Goal: Information Seeking & Learning: Check status

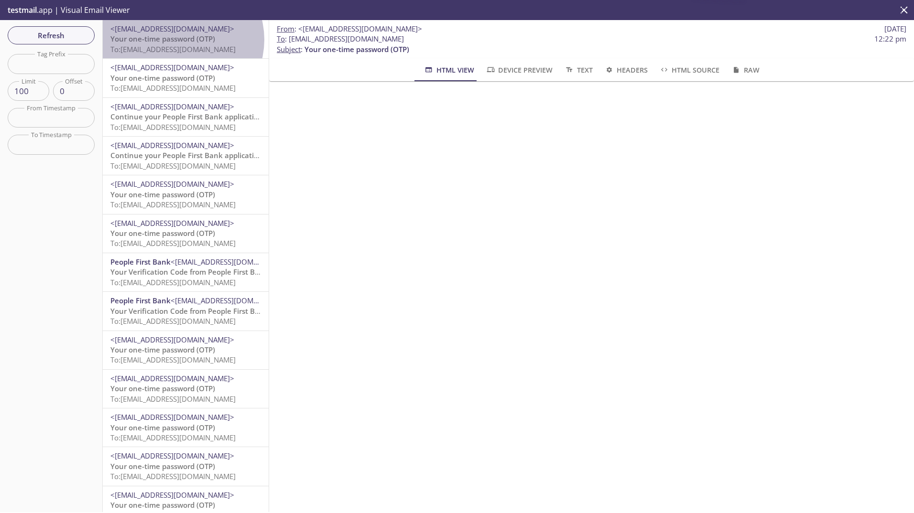
click at [180, 40] on span "Your one-time password (OTP)" at bounding box center [162, 39] width 105 height 10
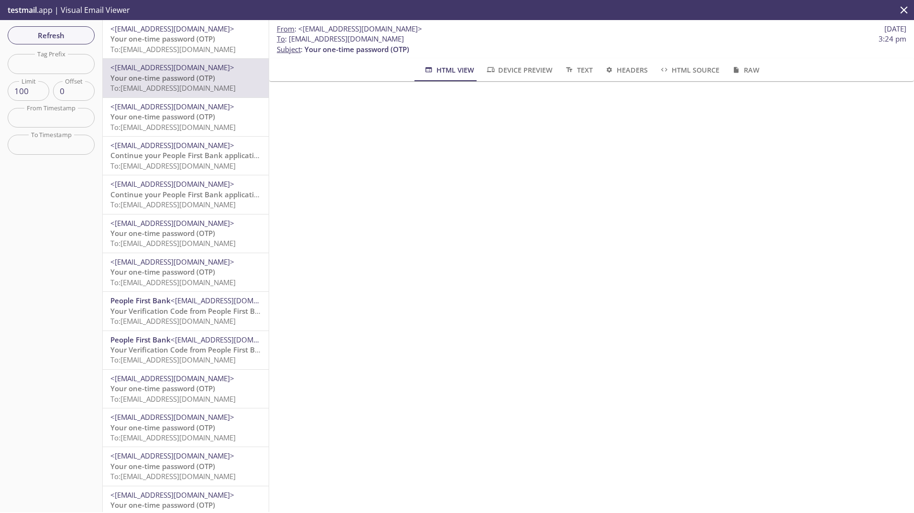
click at [166, 31] on span "<[EMAIL_ADDRESS][DOMAIN_NAME]>" at bounding box center [172, 29] width 124 height 10
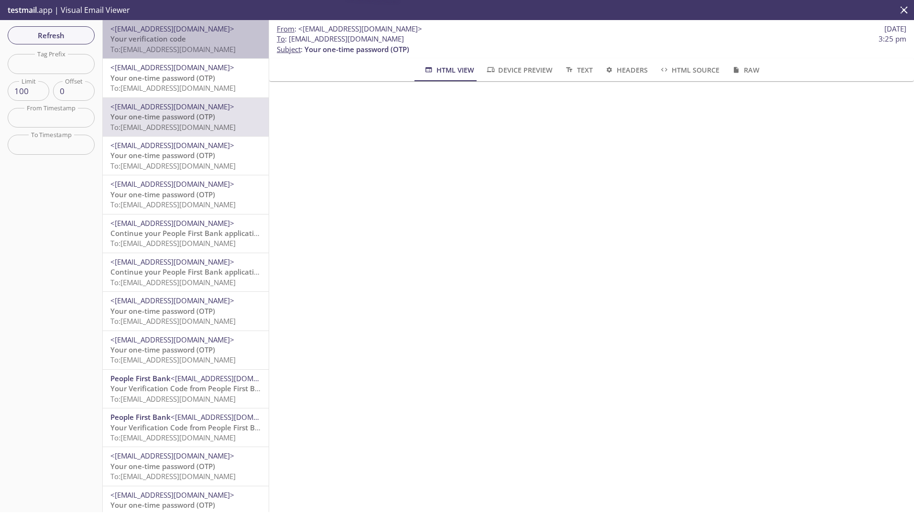
click at [203, 49] on span "To: [EMAIL_ADDRESS][DOMAIN_NAME]" at bounding box center [172, 49] width 125 height 10
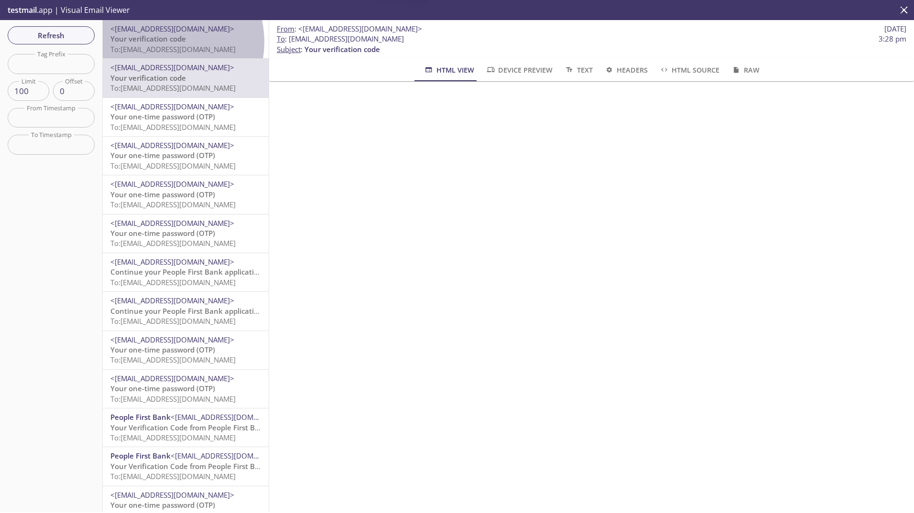
click at [163, 42] on span "Your verification code" at bounding box center [148, 39] width 76 height 10
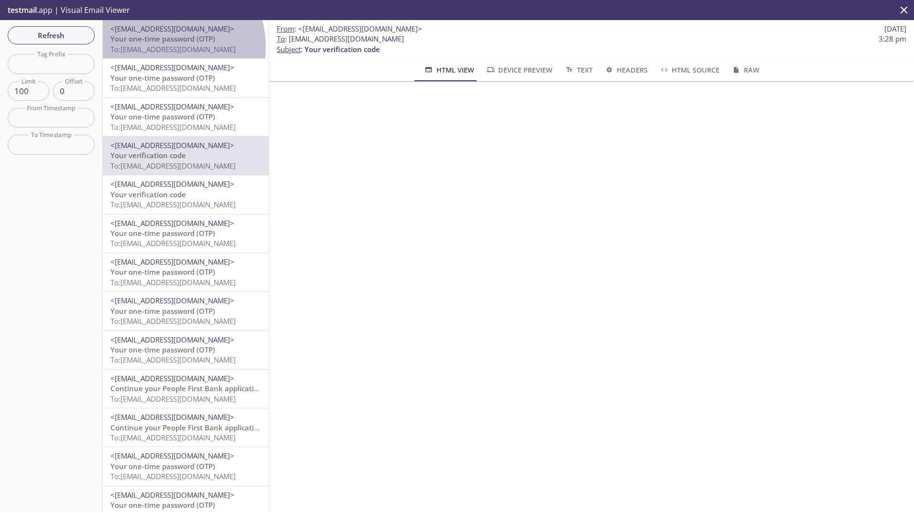
click at [157, 47] on span "To: [EMAIL_ADDRESS][DOMAIN_NAME]" at bounding box center [172, 49] width 125 height 10
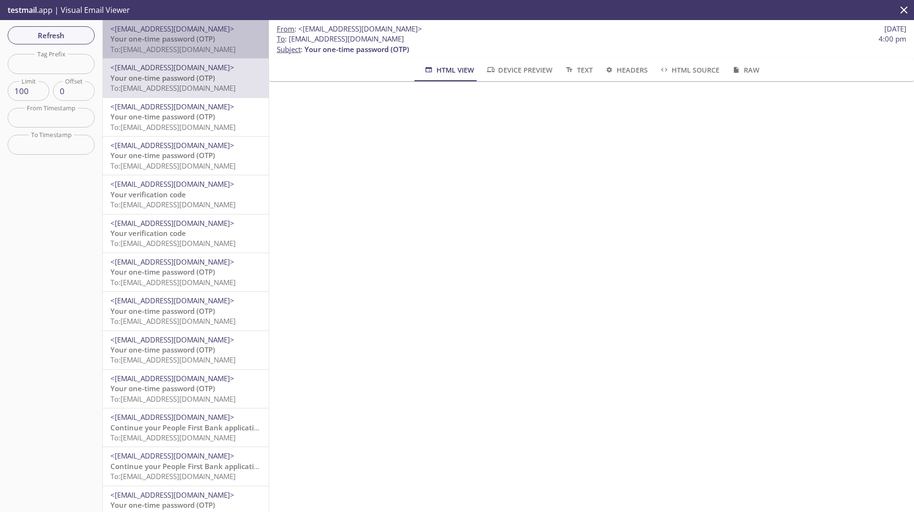
click at [188, 44] on span "To: [EMAIL_ADDRESS][DOMAIN_NAME]" at bounding box center [172, 49] width 125 height 10
